Goal: Task Accomplishment & Management: Complete application form

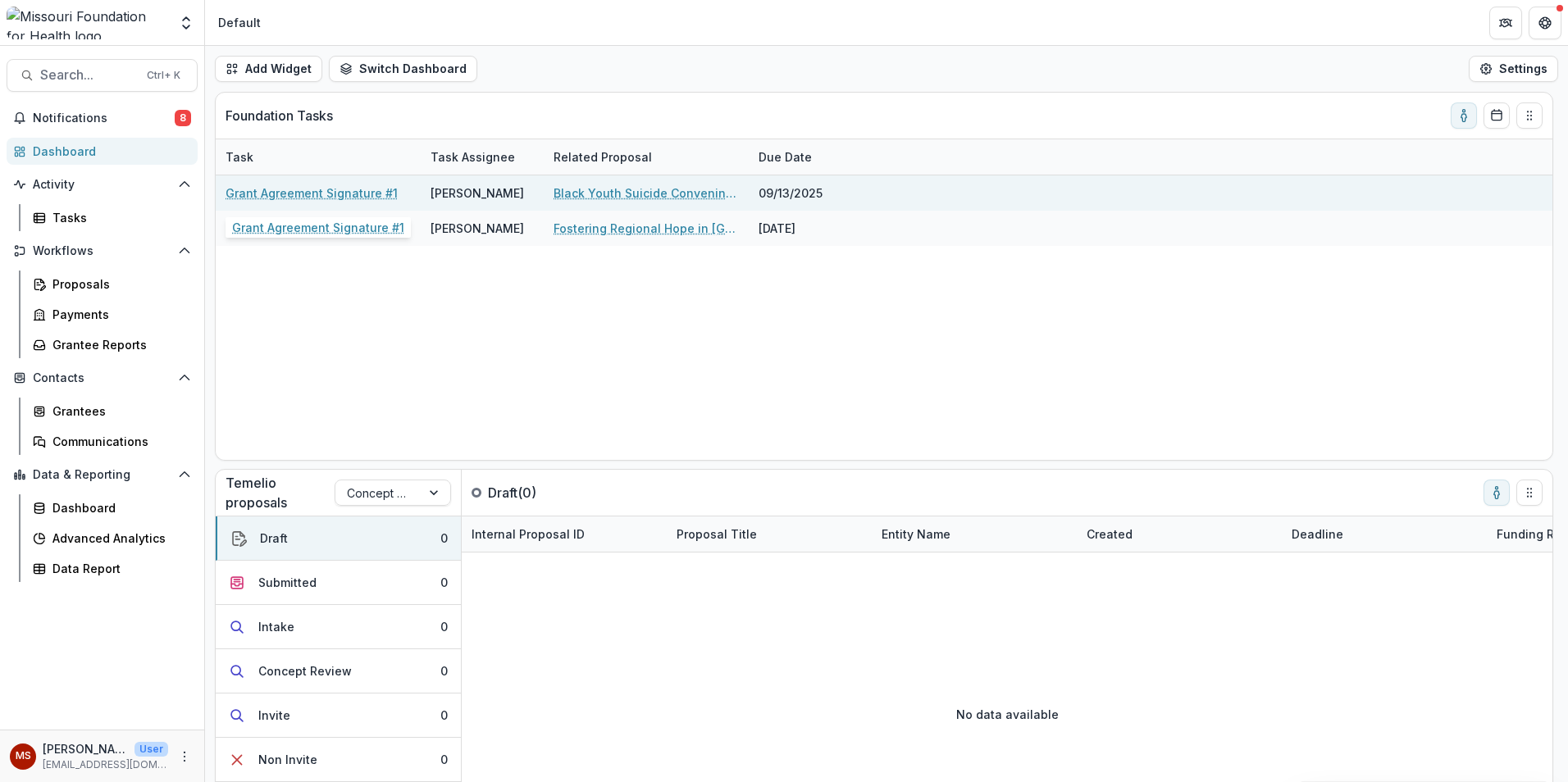
click at [319, 193] on link "Grant Agreement Signature #1" at bounding box center [312, 193] width 173 height 18
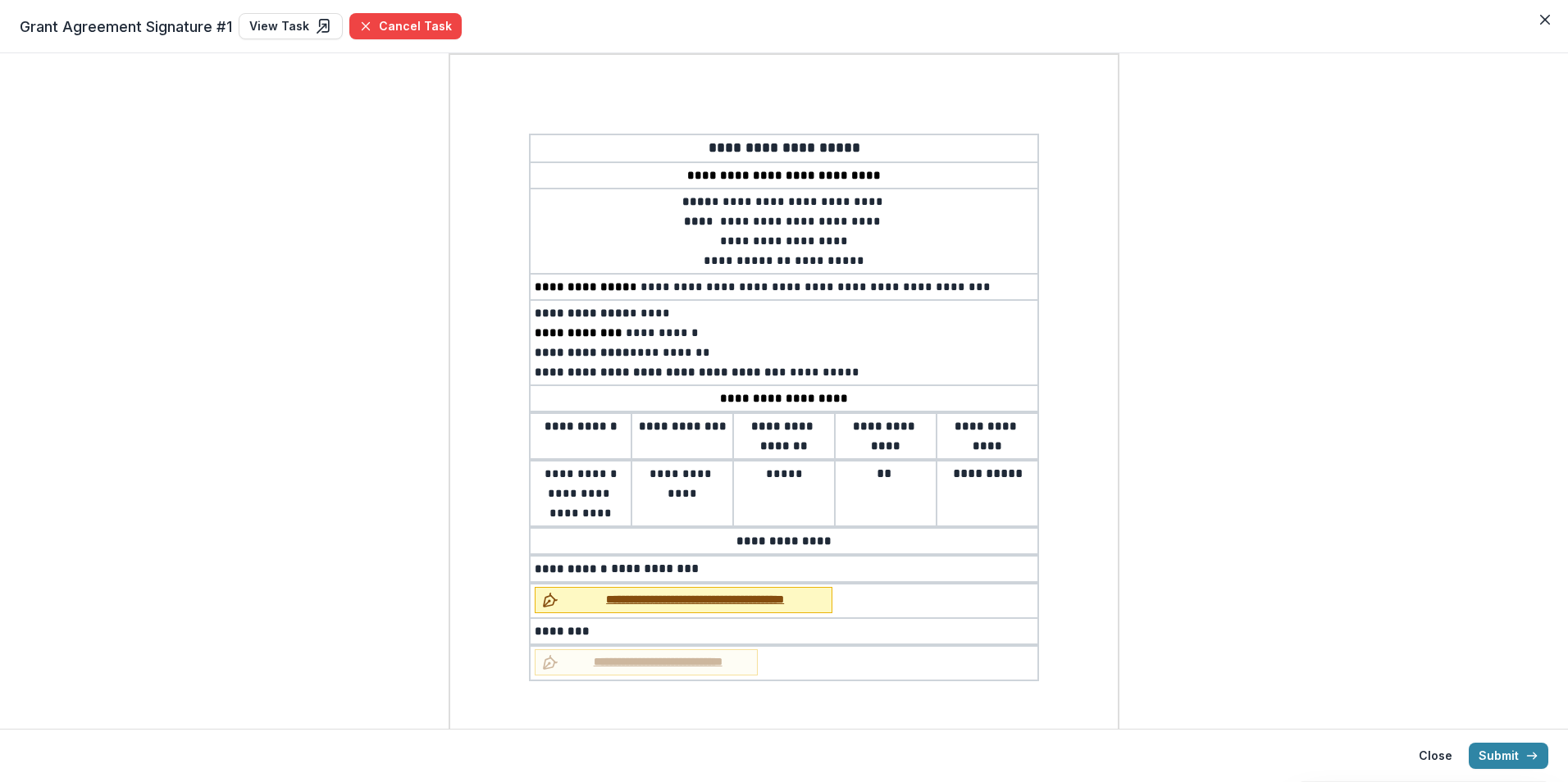
click at [603, 603] on span "**********" at bounding box center [695, 599] width 260 height 18
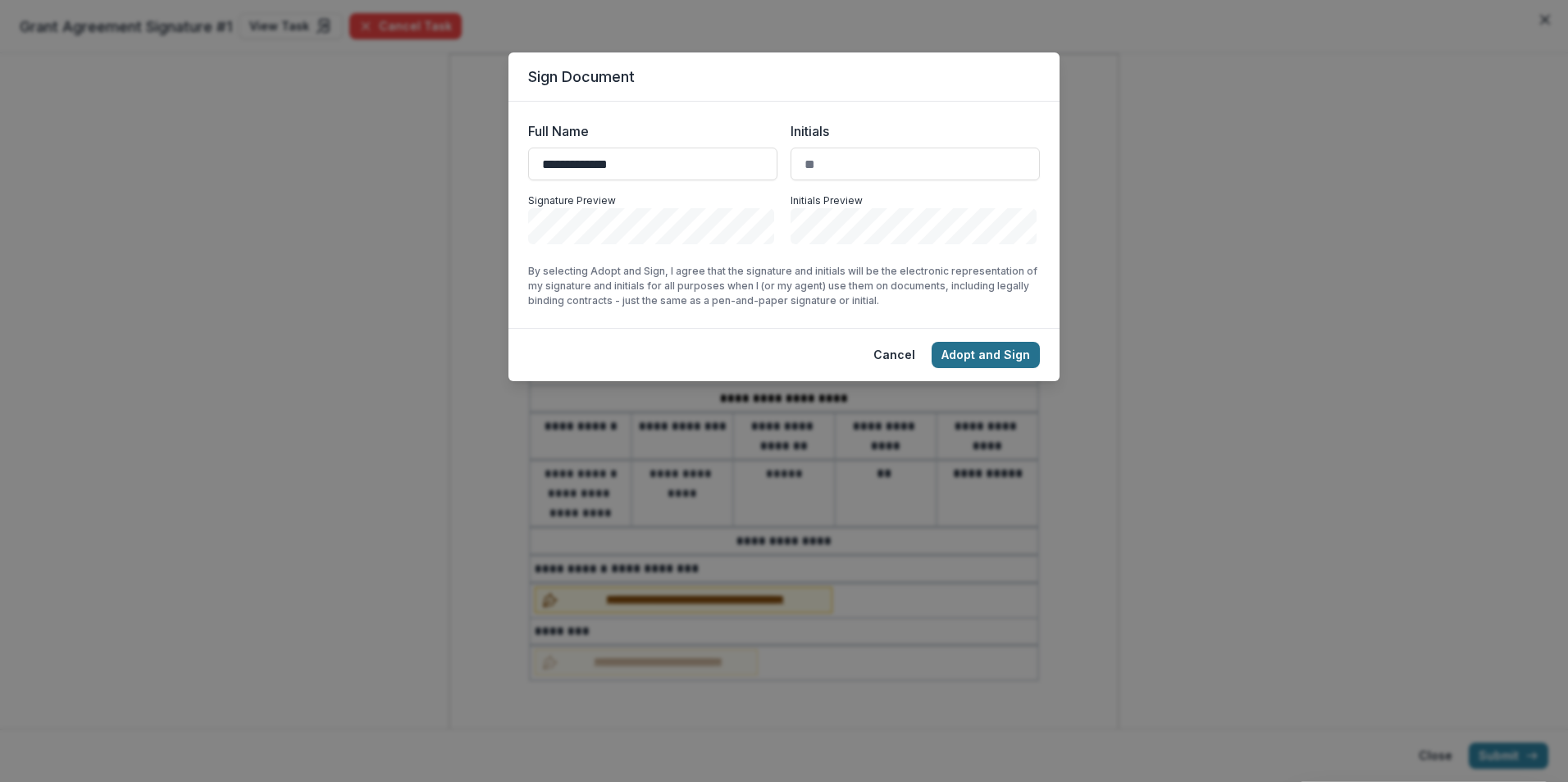
type input "**********"
click at [1003, 348] on button "Adopt and Sign" at bounding box center [985, 354] width 108 height 26
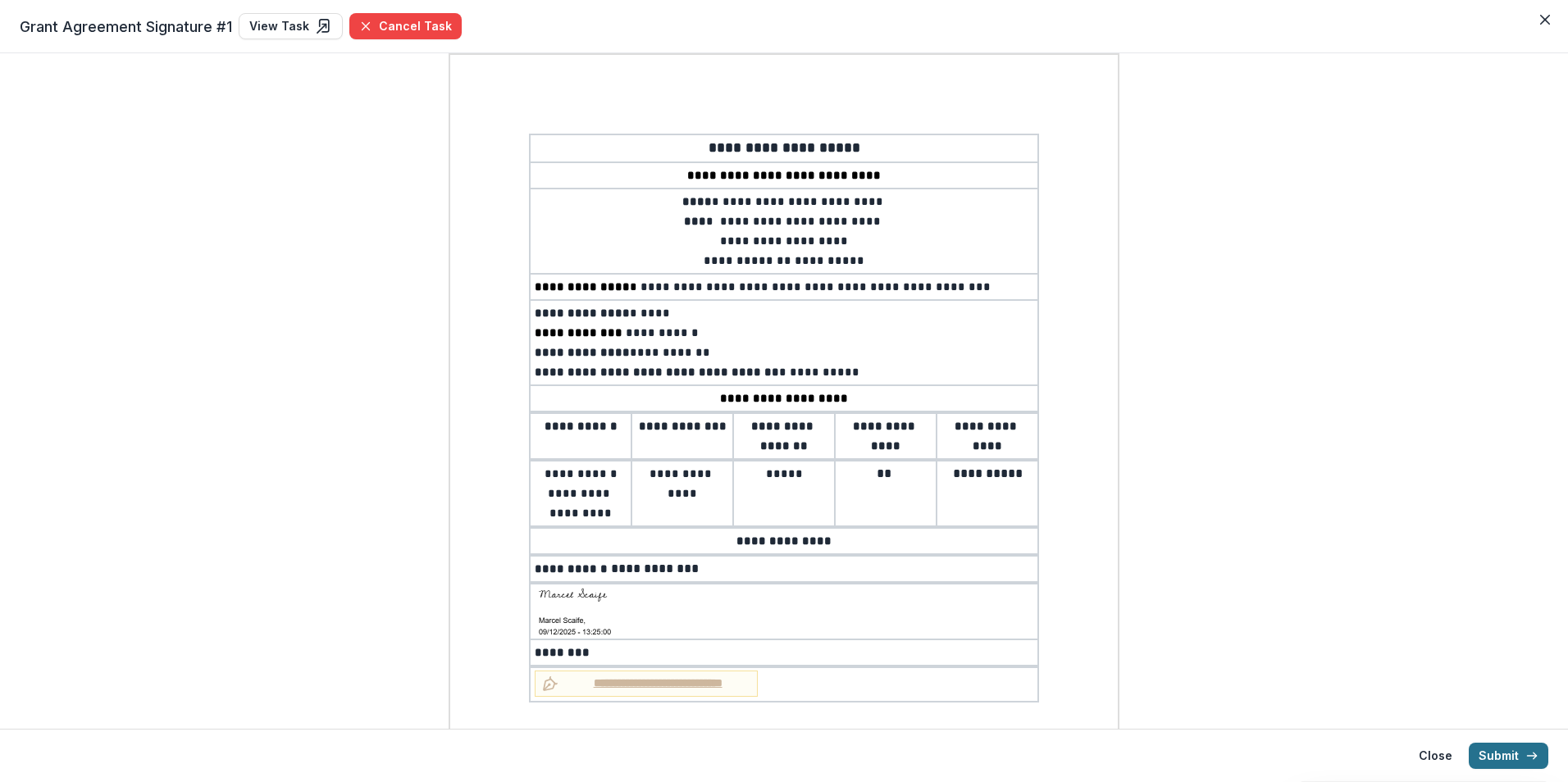
click at [1507, 750] on button "Submit" at bounding box center [1509, 755] width 80 height 26
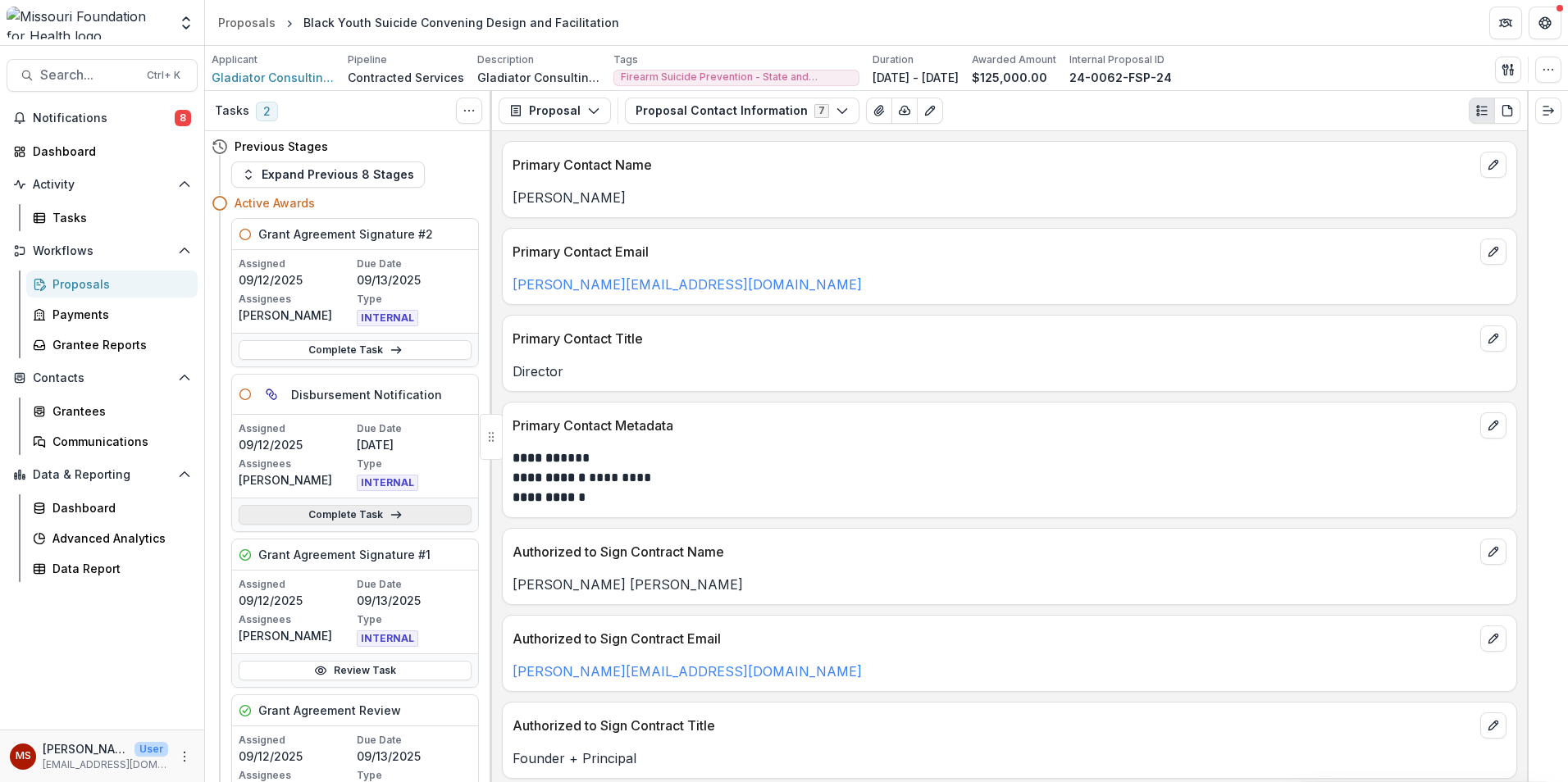
click at [315, 523] on link "Complete Task" at bounding box center [355, 515] width 233 height 20
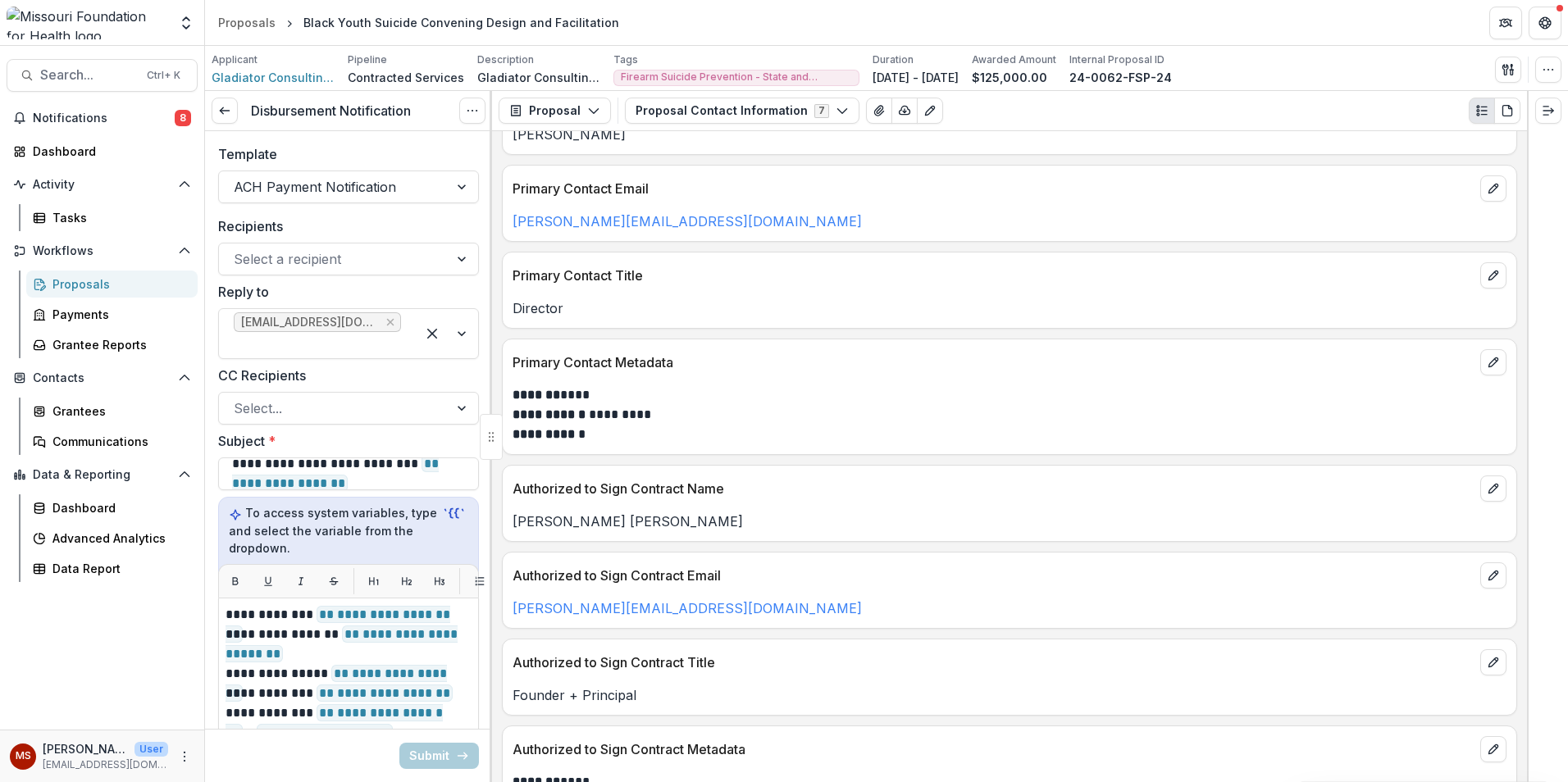
scroll to position [133, 0]
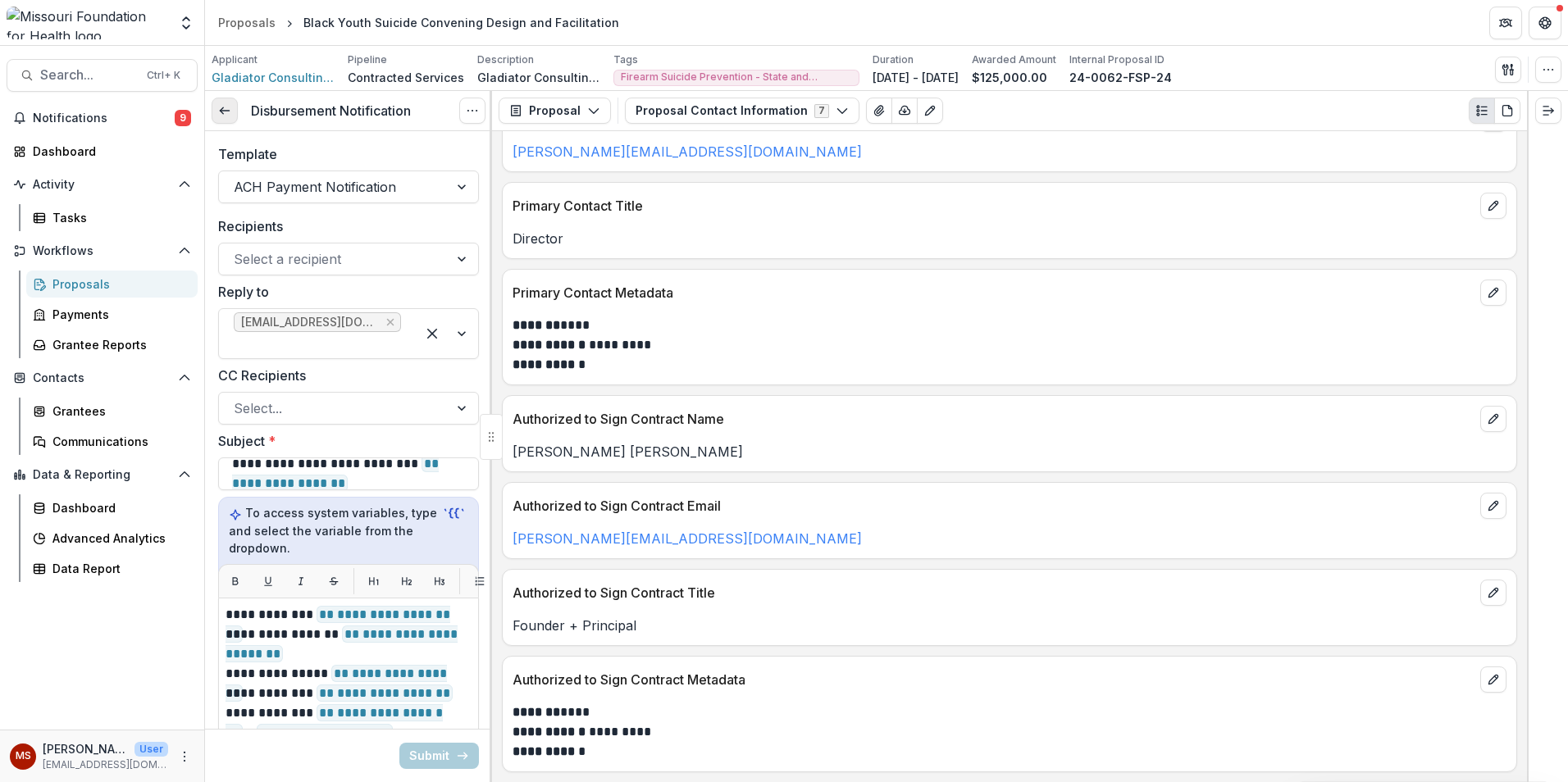
click at [226, 114] on icon at bounding box center [224, 111] width 13 height 13
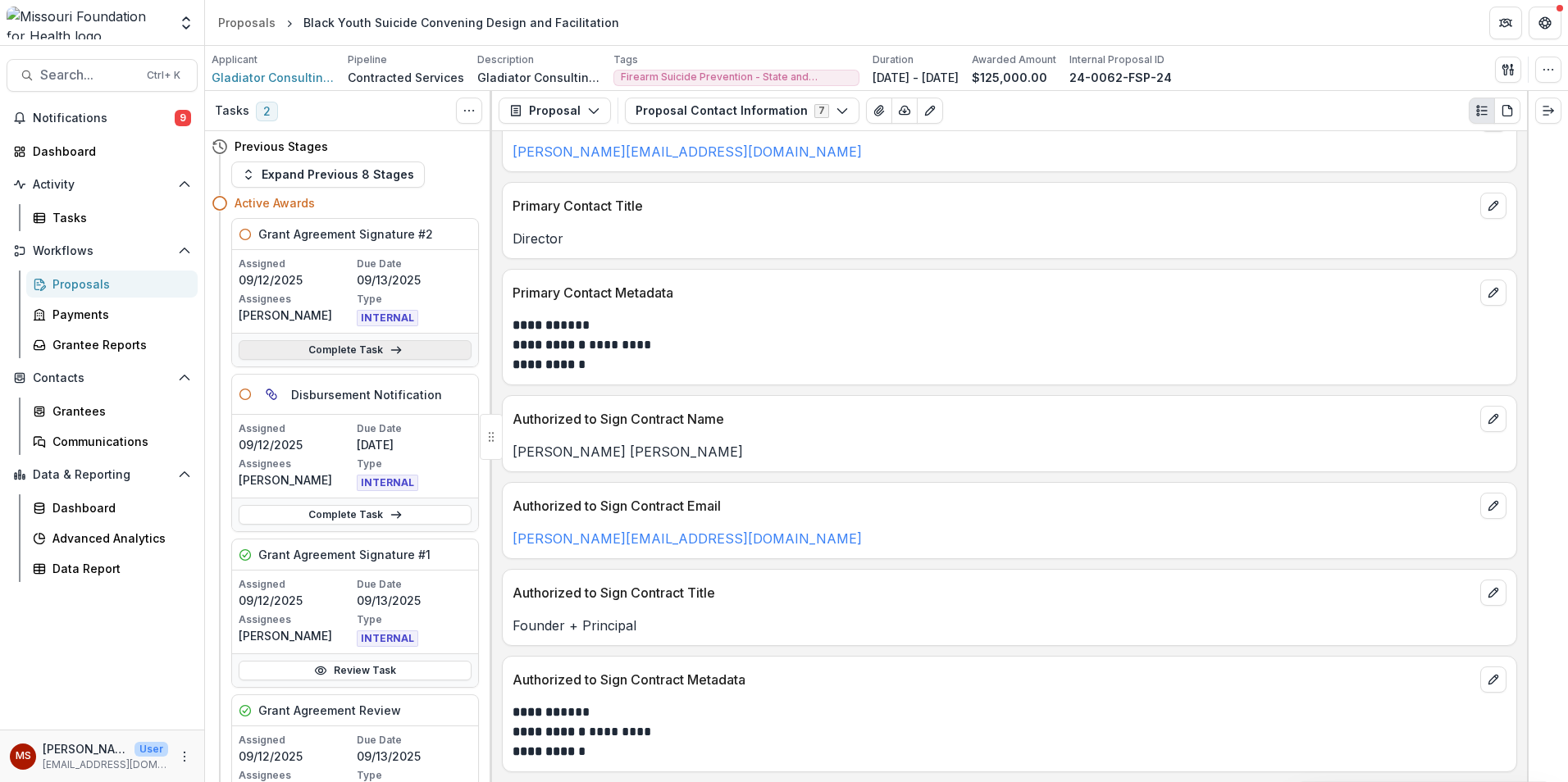
click at [315, 354] on link "Complete Task" at bounding box center [355, 350] width 233 height 20
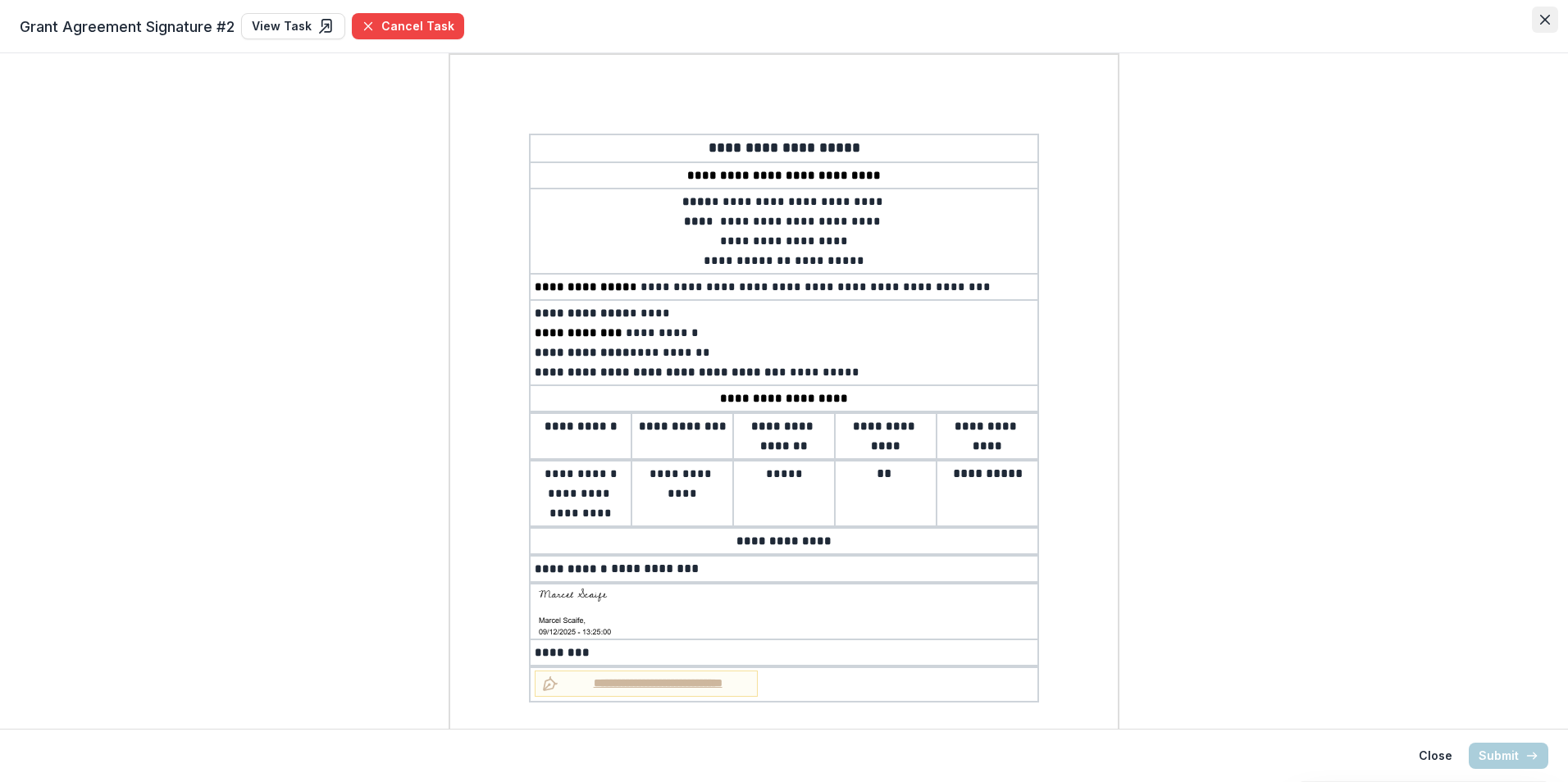
click at [1540, 16] on icon "Close" at bounding box center [1545, 20] width 10 height 10
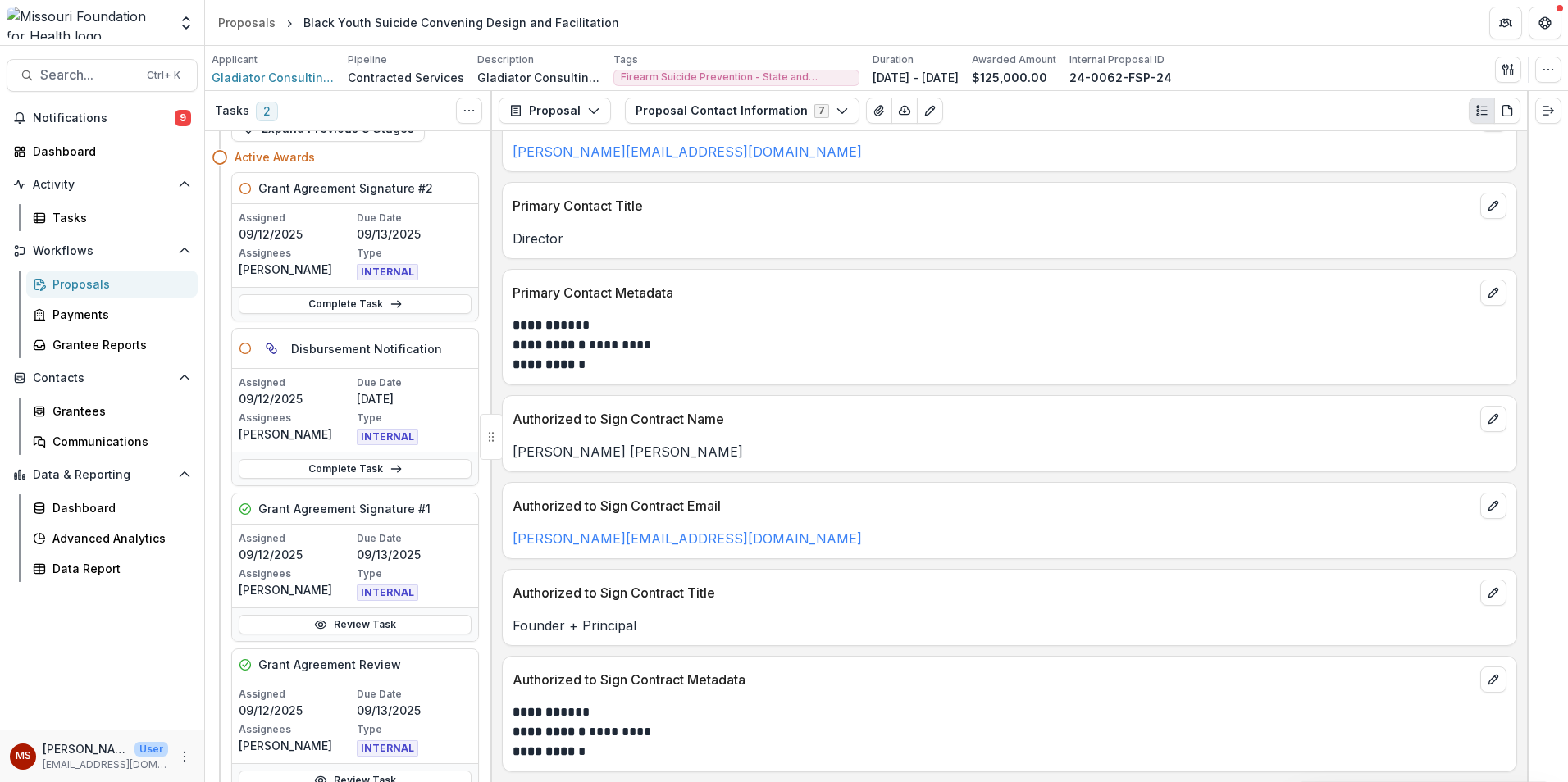
scroll to position [82, 0]
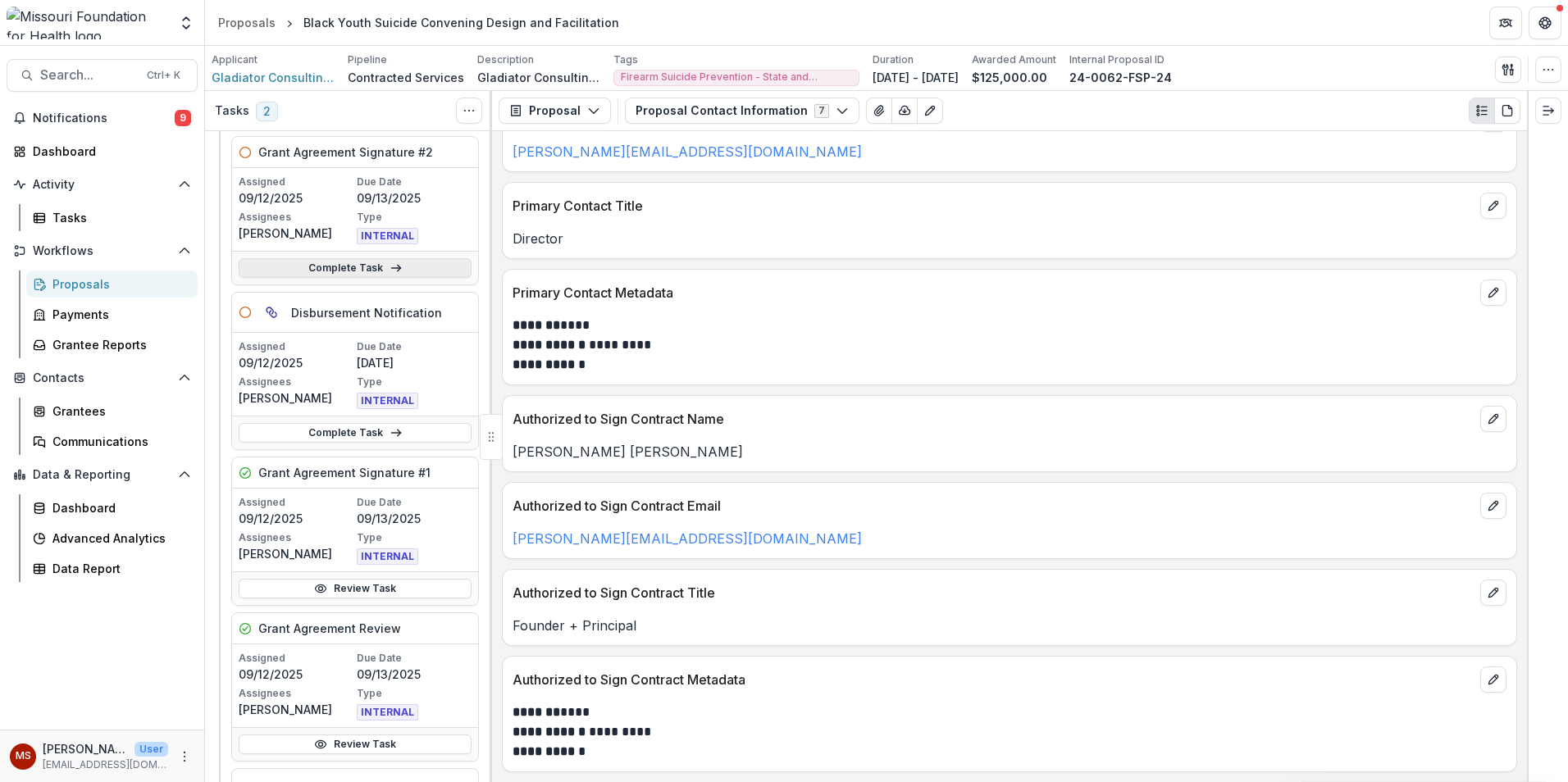
click at [328, 269] on link "Complete Task" at bounding box center [355, 268] width 233 height 20
click at [314, 584] on icon at bounding box center [321, 589] width 13 height 13
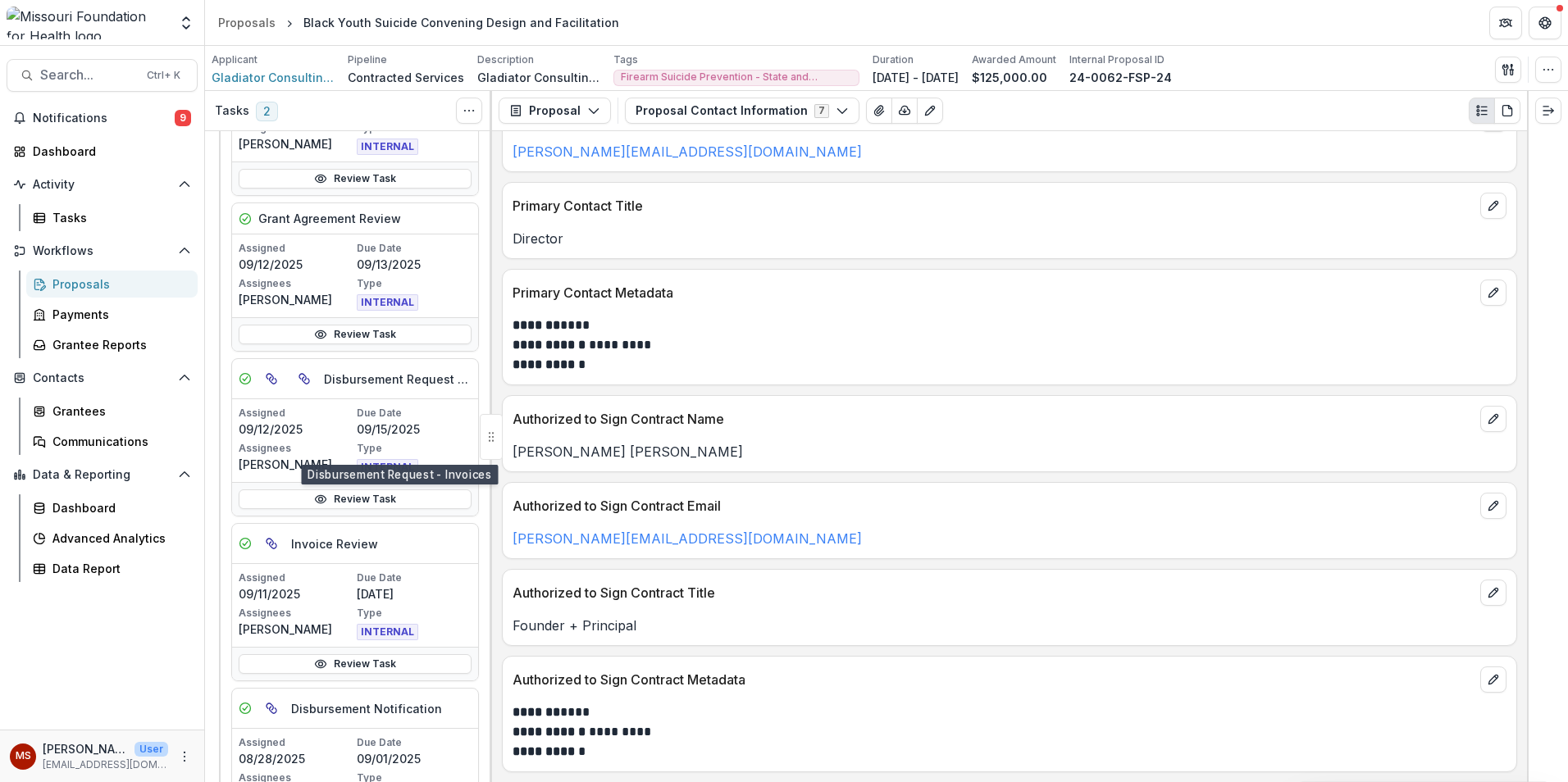
scroll to position [82, 0]
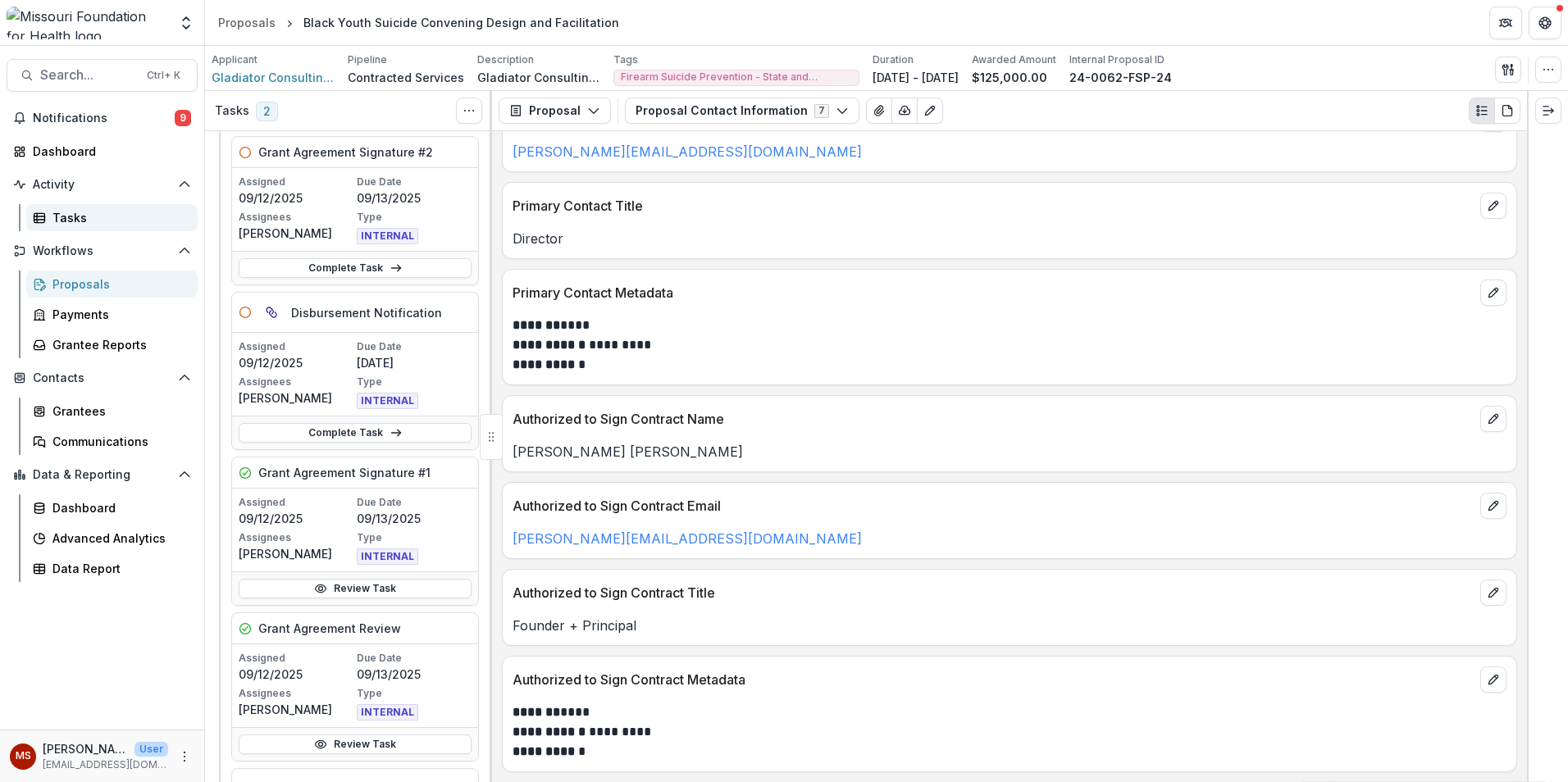
click at [102, 206] on link "Tasks" at bounding box center [111, 218] width 172 height 27
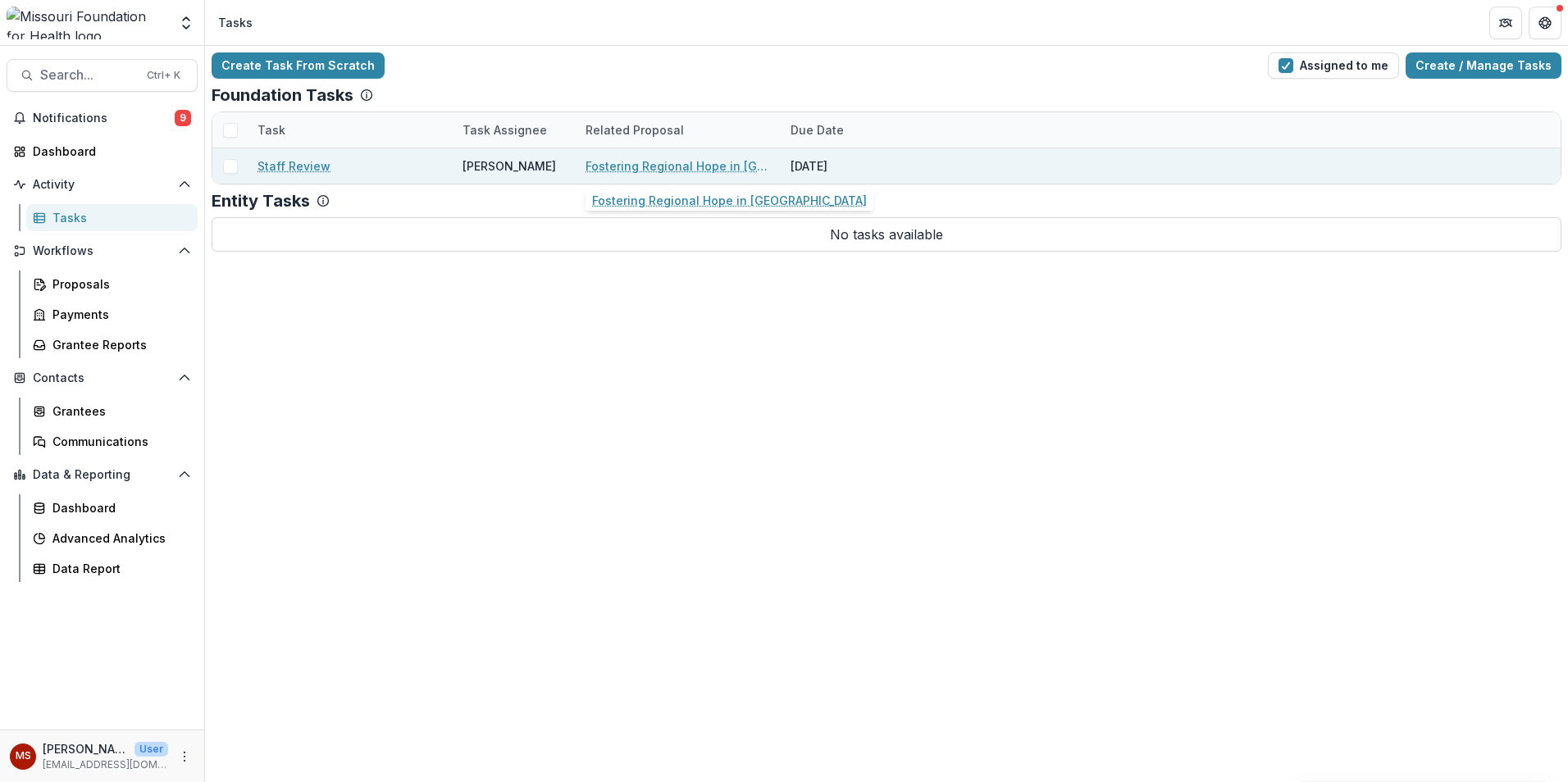
click at [634, 169] on link "Fostering Regional Hope in [GEOGRAPHIC_DATA]" at bounding box center [678, 166] width 185 height 18
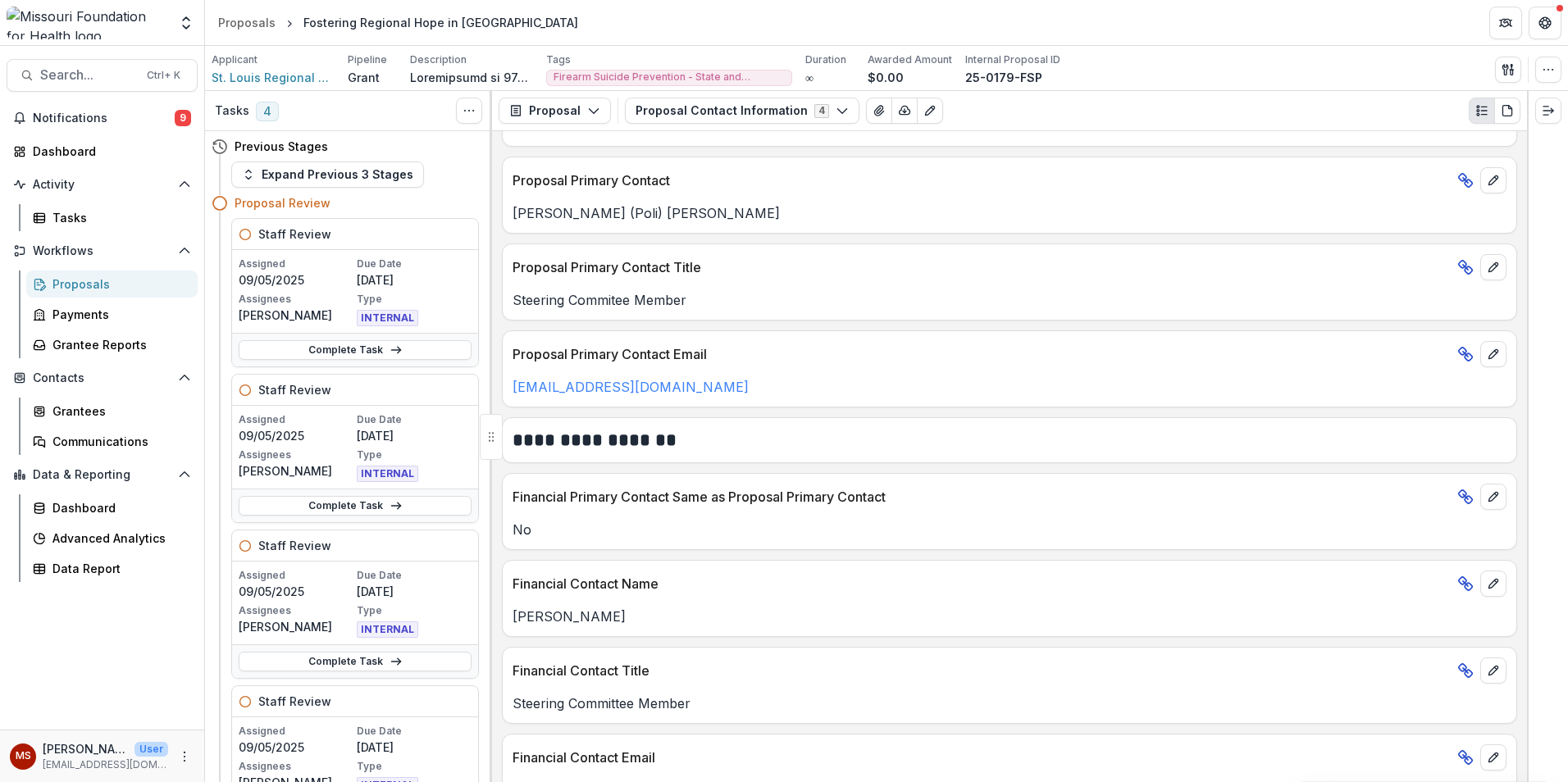
scroll to position [466, 0]
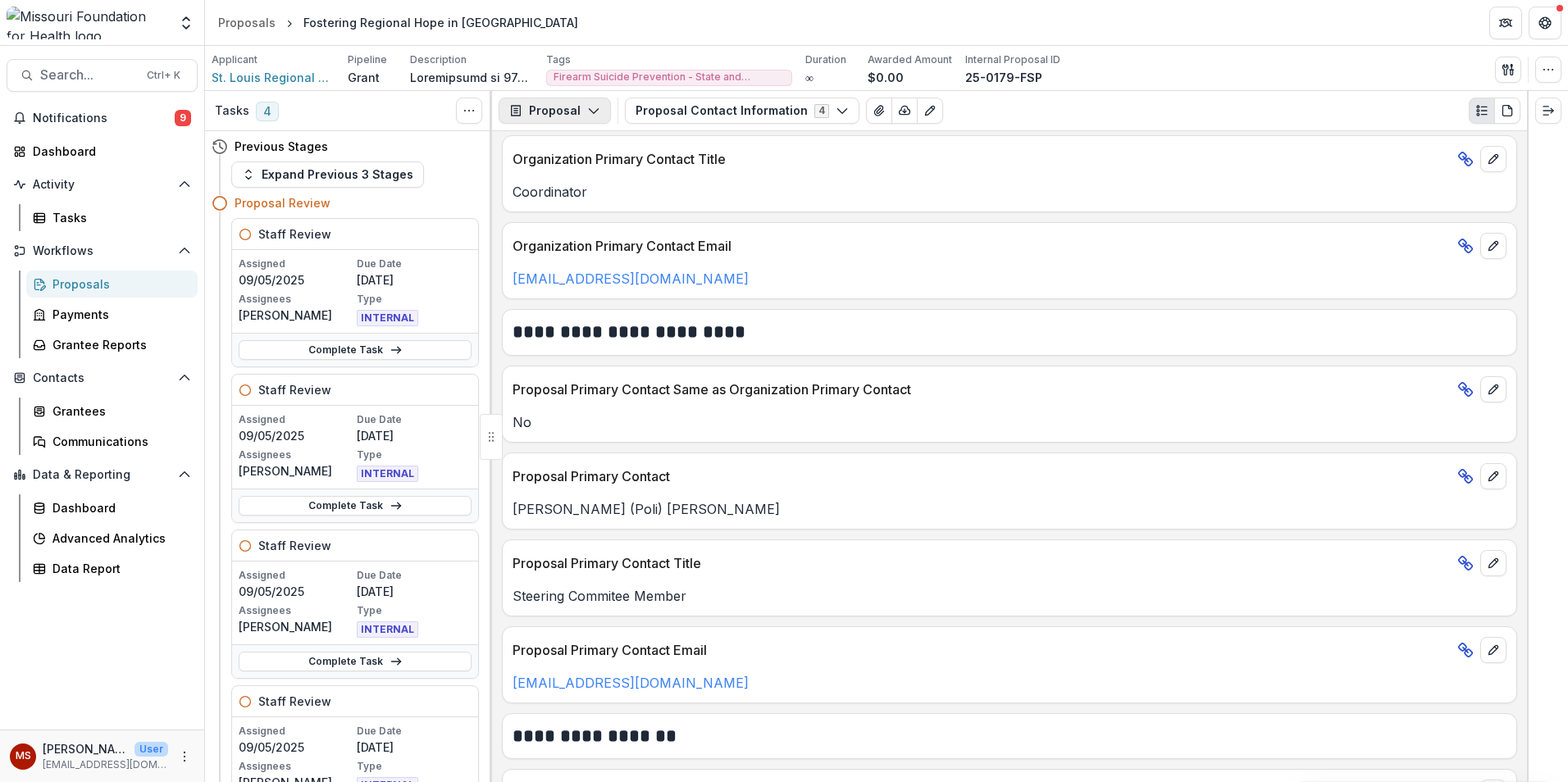
click at [575, 118] on button "Proposal" at bounding box center [554, 111] width 112 height 26
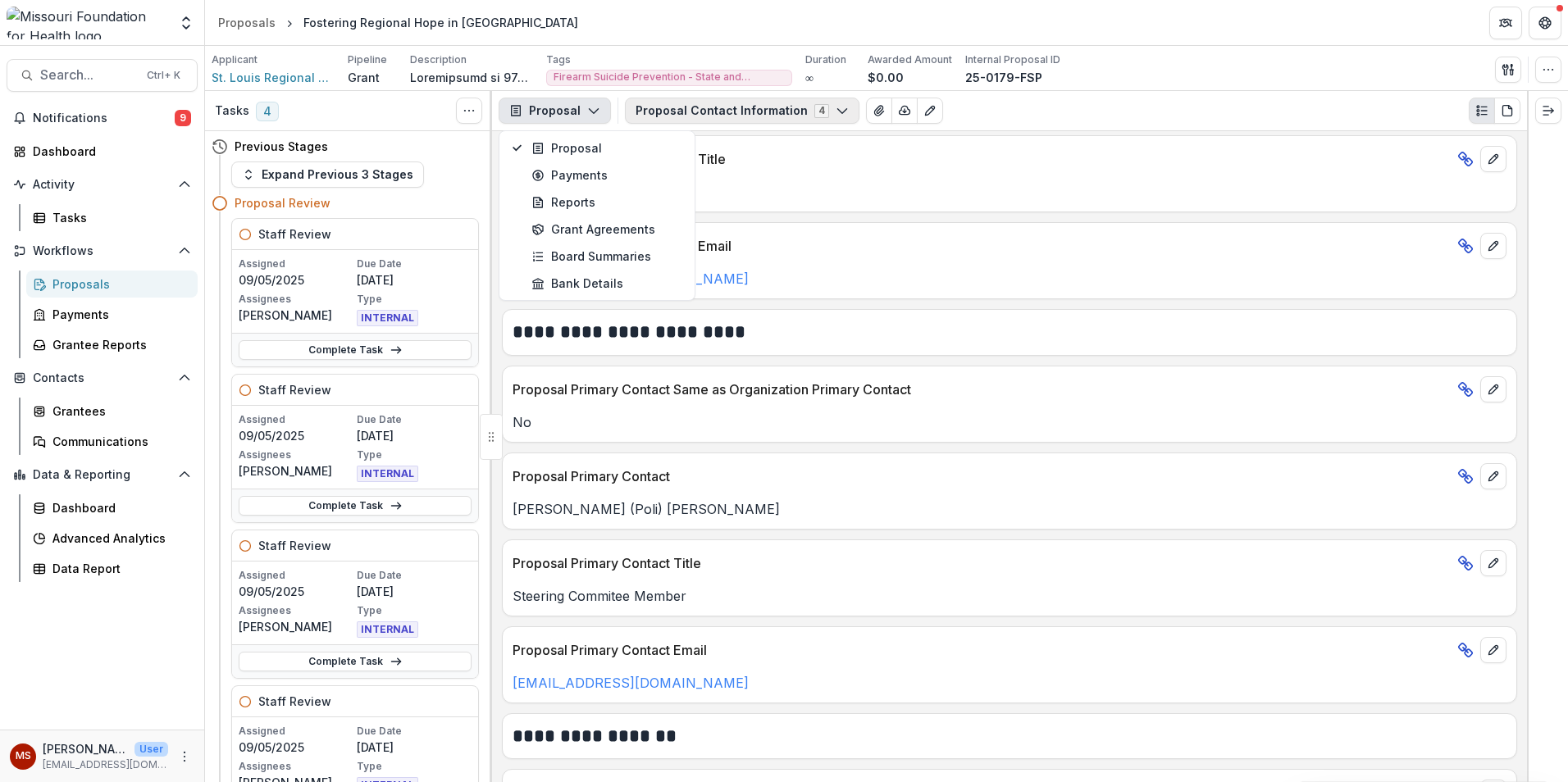
click at [673, 111] on button "Proposal Contact Information 4" at bounding box center [742, 111] width 235 height 26
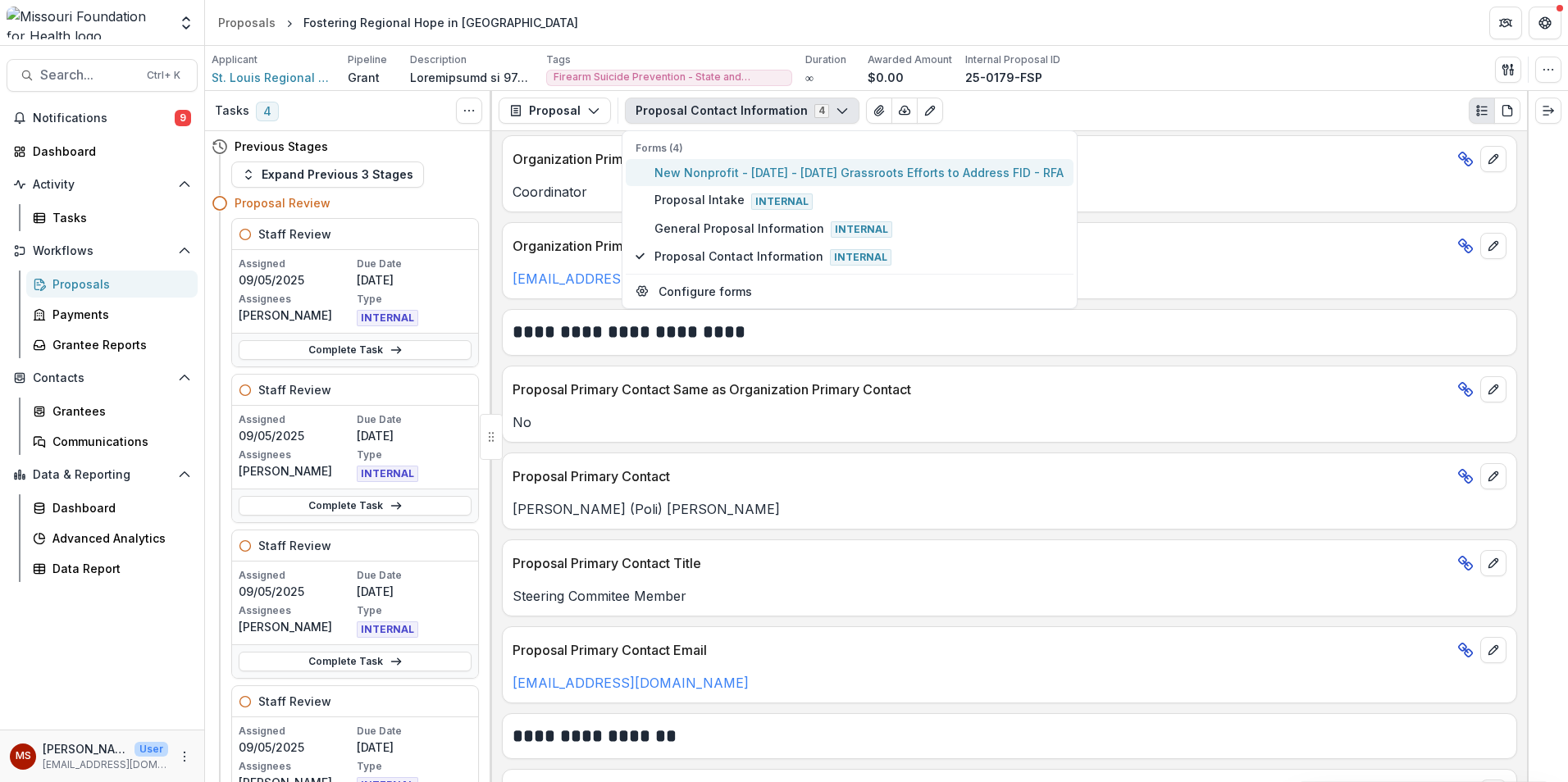
click at [807, 169] on span "New Nonprofit - [DATE] - [DATE] Grassroots Efforts to Address FID - RFA" at bounding box center [859, 172] width 410 height 18
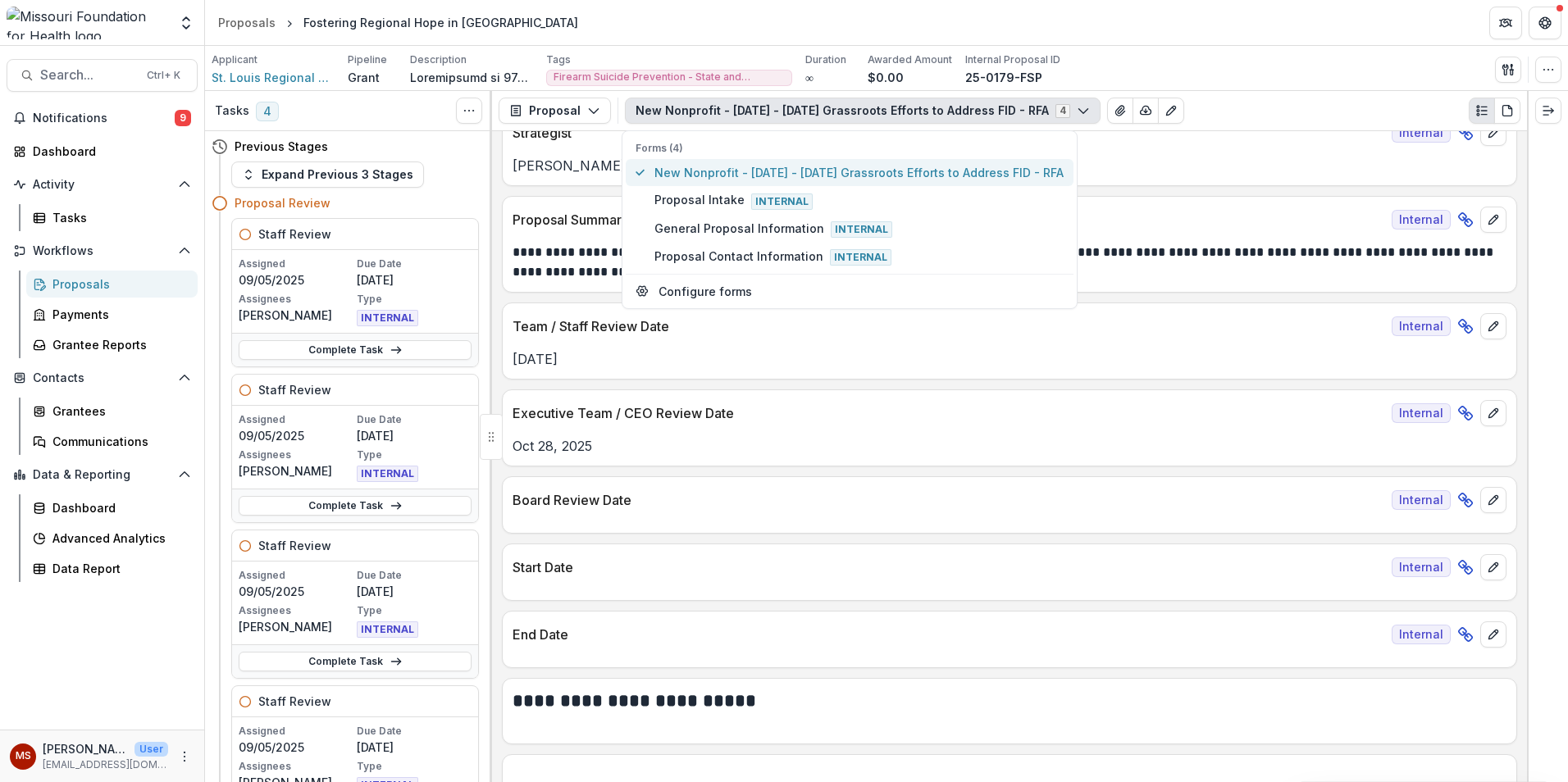
click at [889, 167] on span "New Nonprofit - [DATE] - [DATE] Grassroots Efforts to Address FID - RFA" at bounding box center [859, 172] width 410 height 18
click at [957, 344] on div "[DATE]" at bounding box center [1009, 353] width 1014 height 29
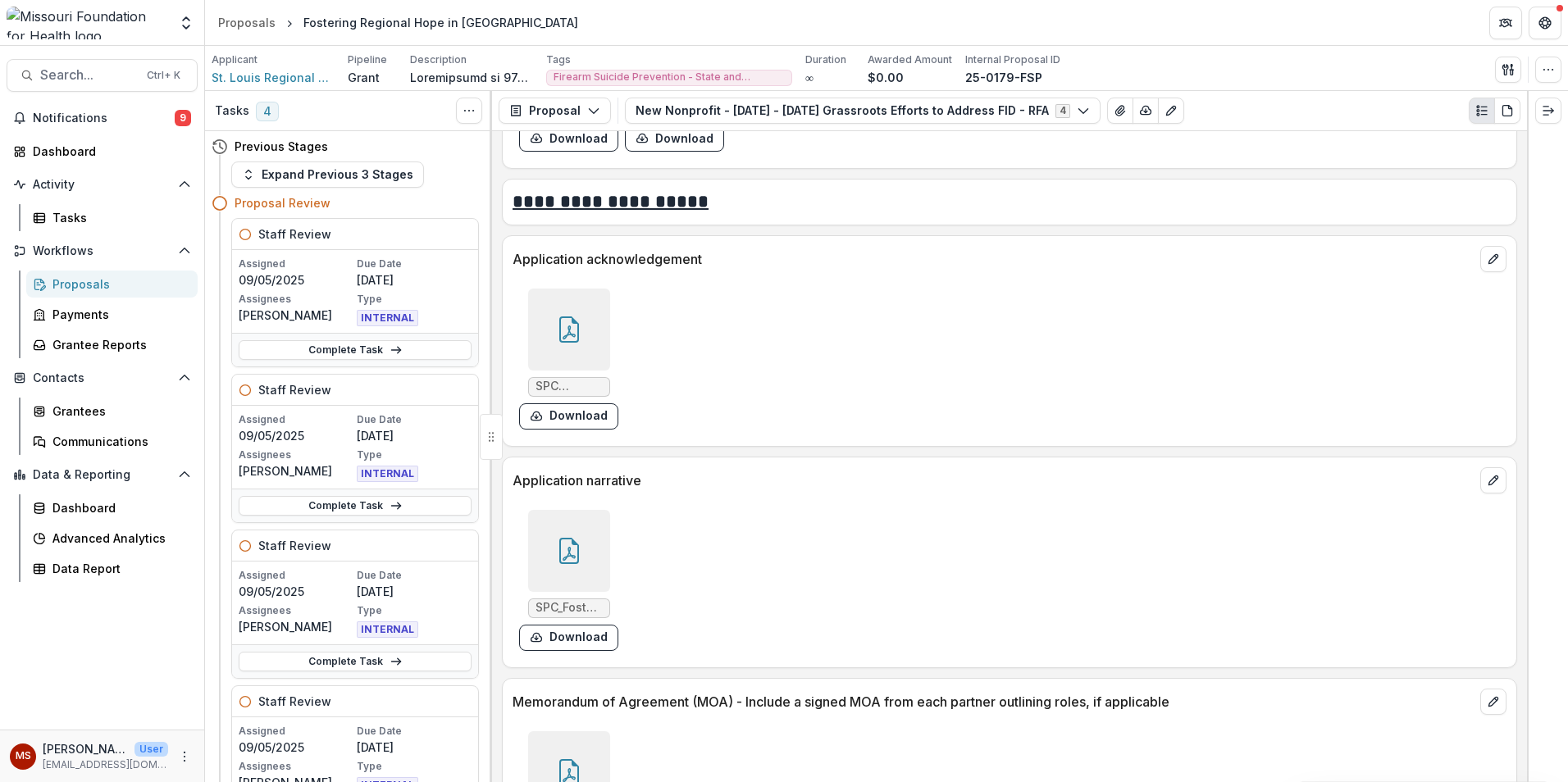
scroll to position [8501, 0]
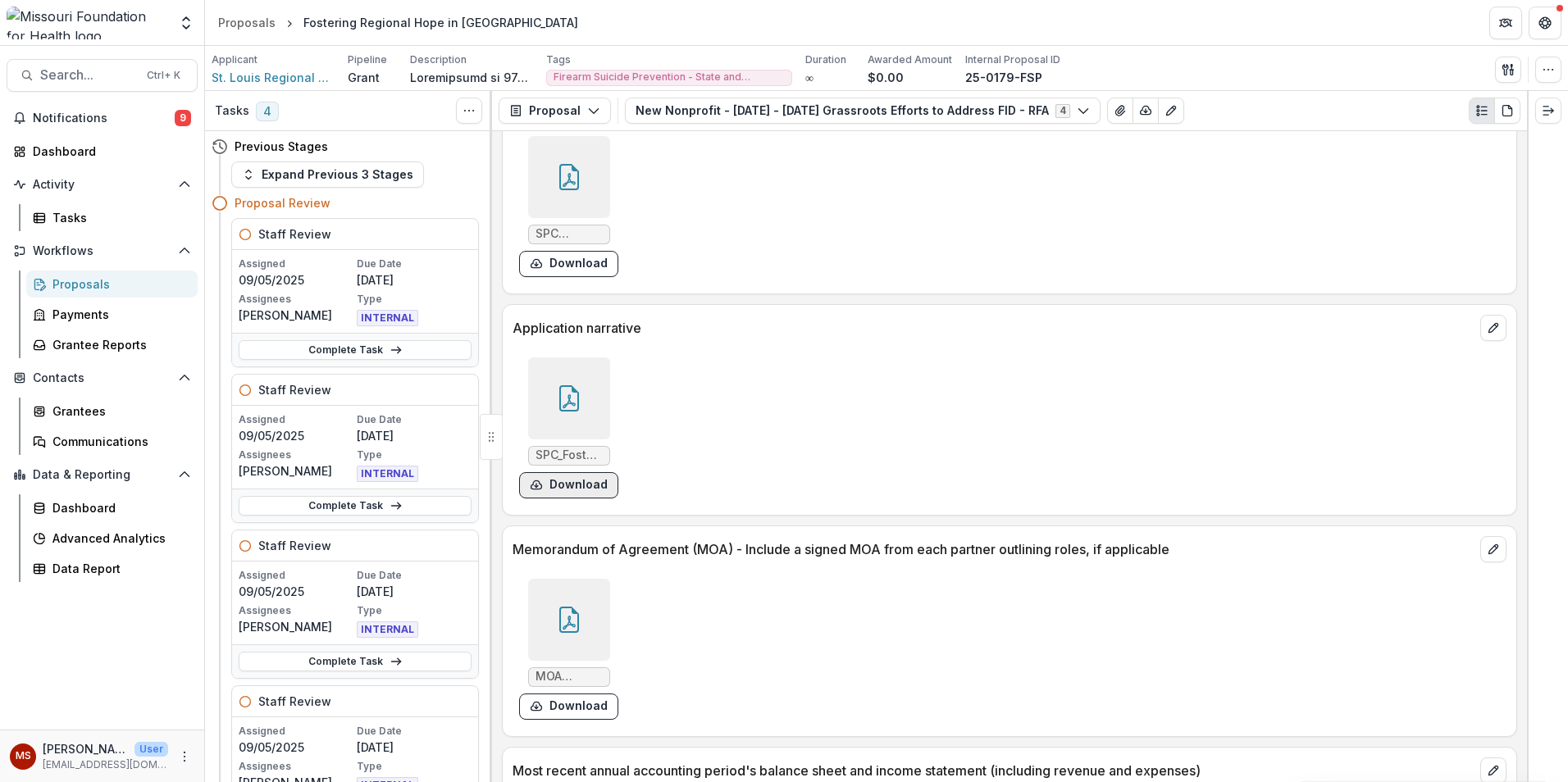
click at [580, 485] on button "Download" at bounding box center [569, 485] width 99 height 26
click at [298, 352] on link "Complete Task" at bounding box center [355, 350] width 233 height 20
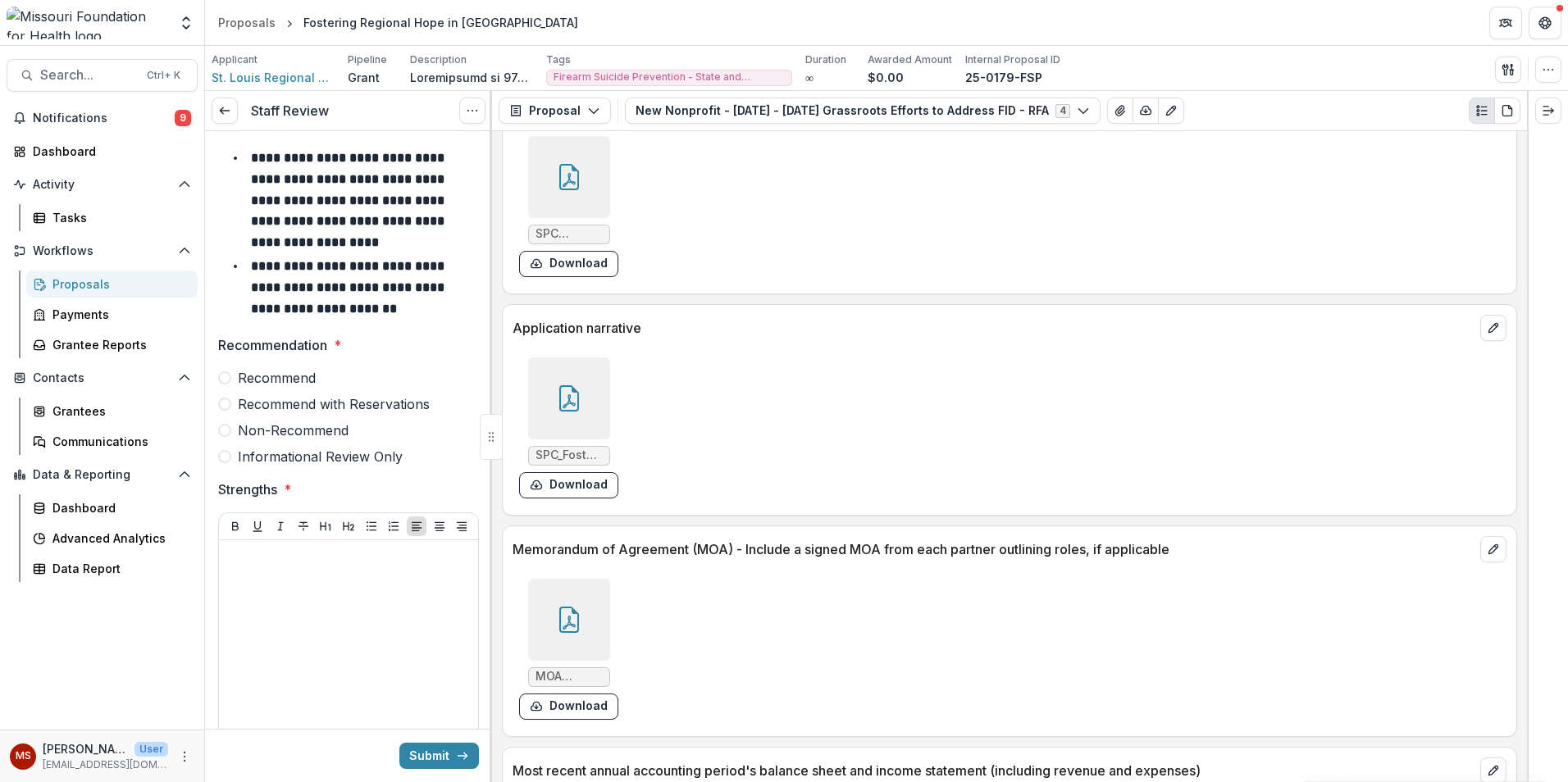
click at [276, 455] on span "Informational Review Only" at bounding box center [320, 457] width 165 height 20
click at [231, 571] on div at bounding box center [348, 670] width 246 height 246
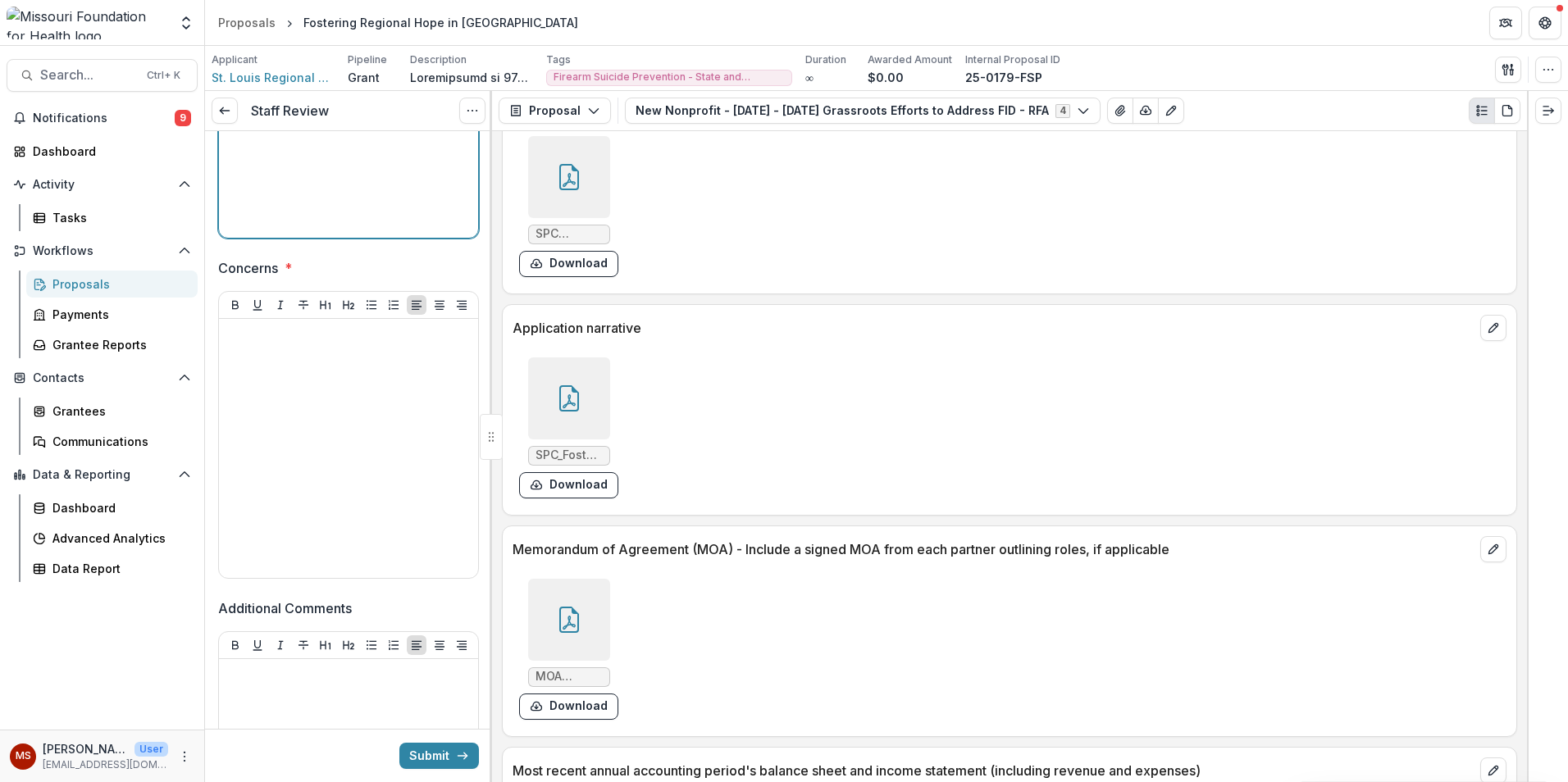
scroll to position [574, 0]
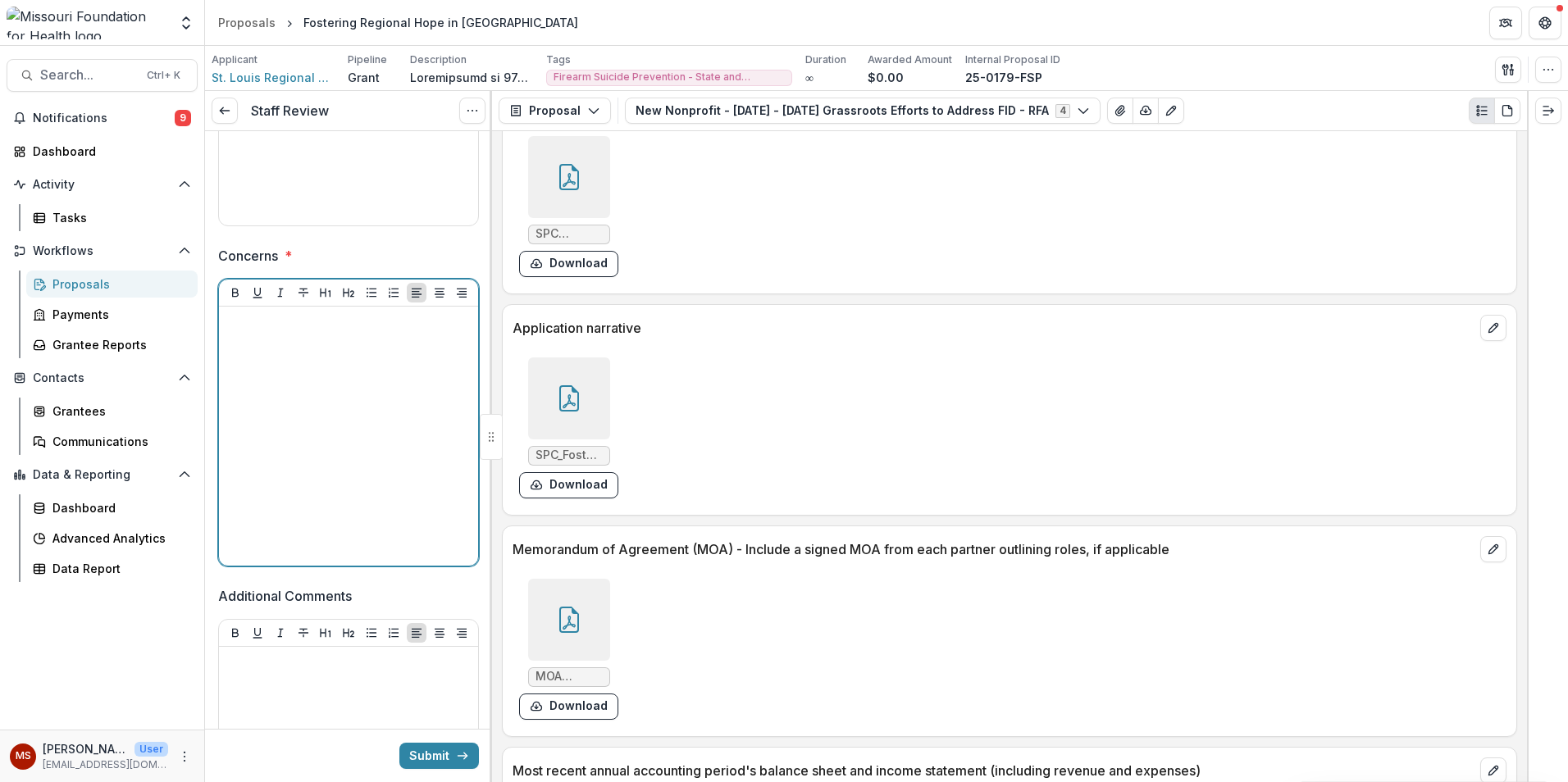
drag, startPoint x: 249, startPoint y: 441, endPoint x: 268, endPoint y: 400, distance: 45.2
click at [251, 440] on div at bounding box center [348, 436] width 246 height 246
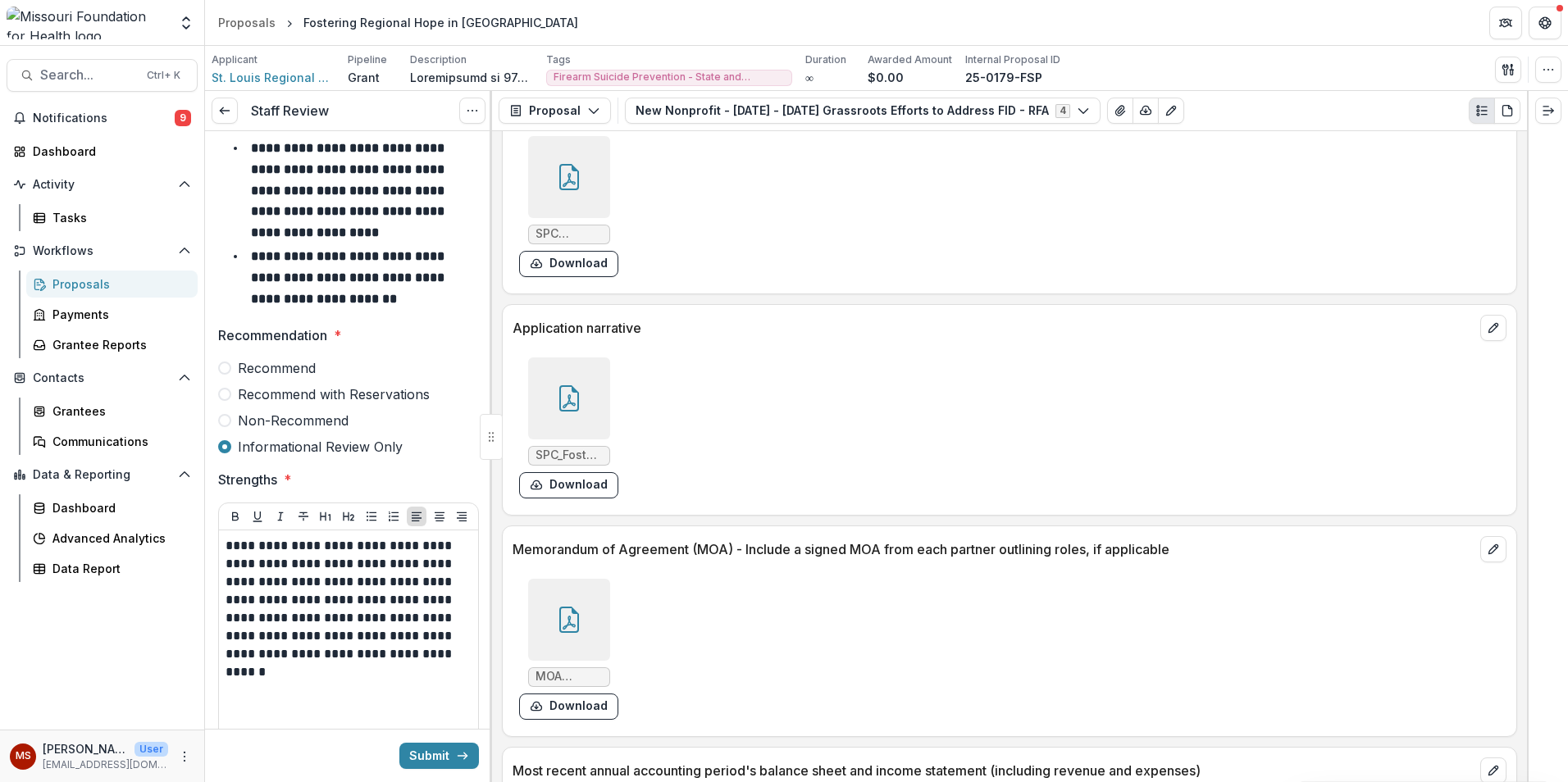
scroll to position [0, 0]
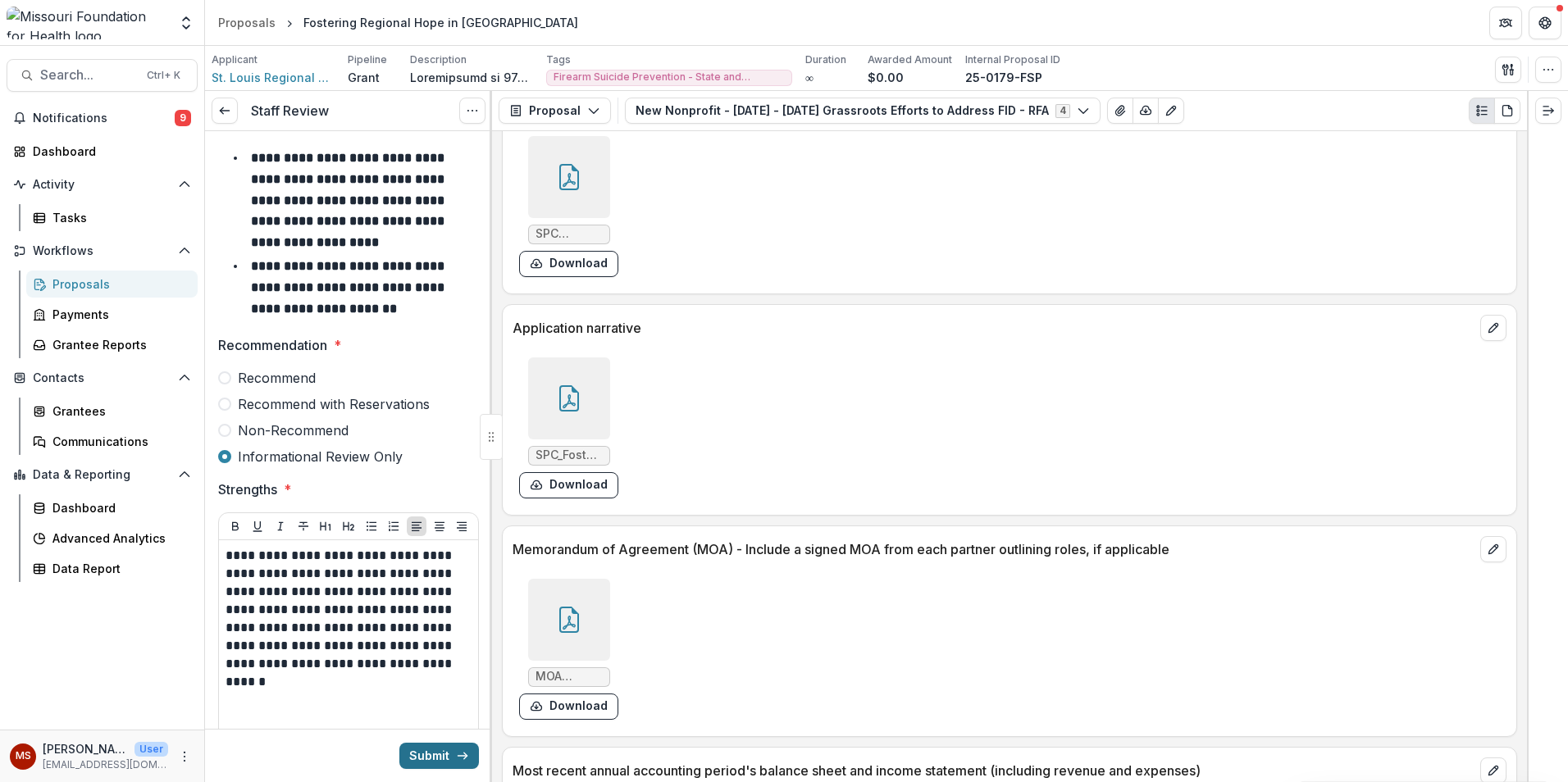
click at [420, 749] on button "Submit" at bounding box center [439, 755] width 80 height 26
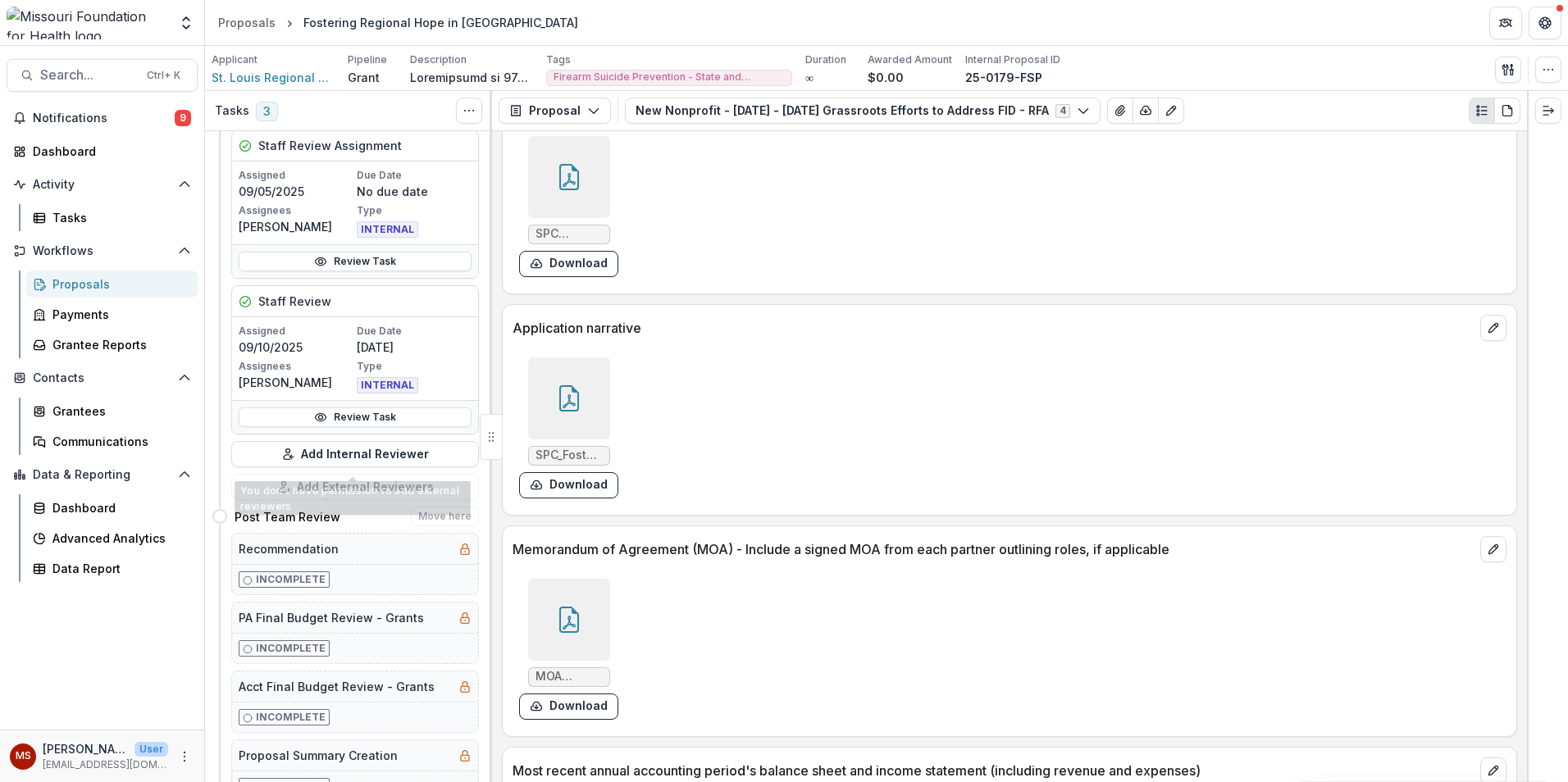
scroll to position [738, 0]
